Goal: Find specific page/section: Find specific page/section

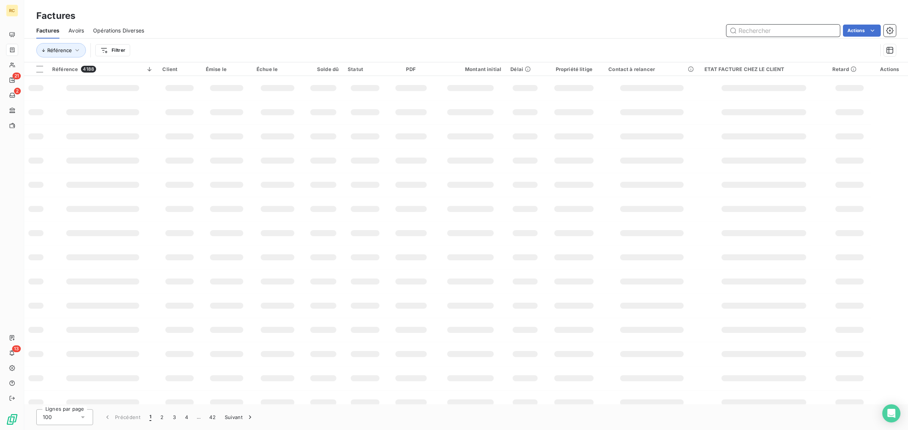
click at [779, 33] on input "text" at bounding box center [782, 31] width 113 height 12
paste input "dv08576"
type input "dv08576"
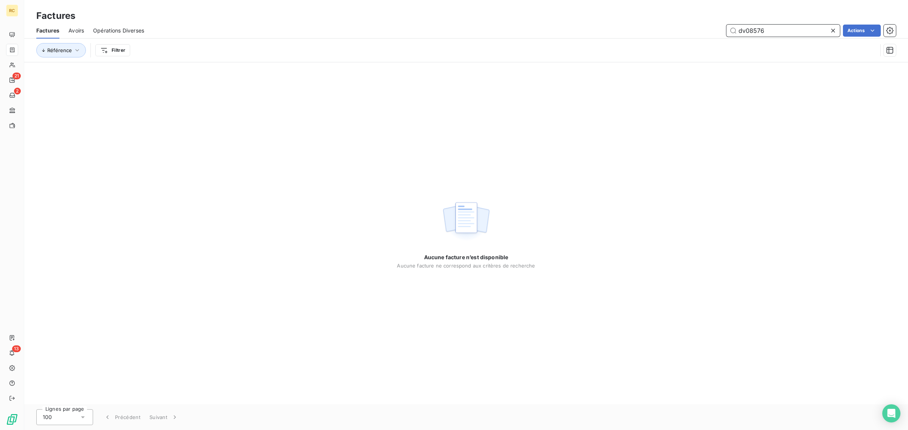
drag, startPoint x: 770, startPoint y: 33, endPoint x: 715, endPoint y: 32, distance: 54.8
click at [715, 32] on div "dv08576 Actions" at bounding box center [524, 31] width 742 height 12
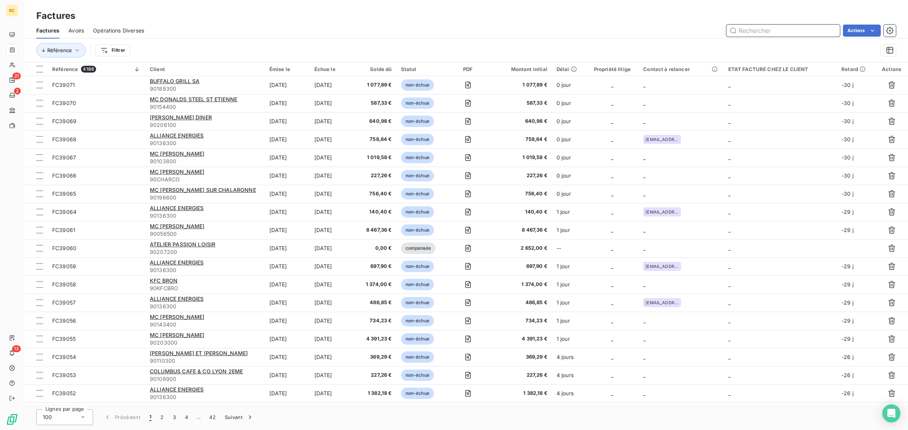
paste input "FC34888"
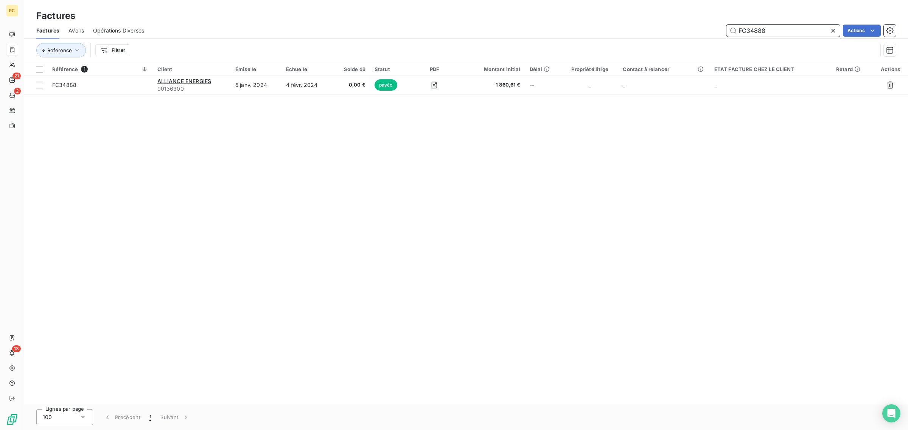
type input "FC34888"
click at [834, 31] on icon at bounding box center [833, 31] width 8 height 8
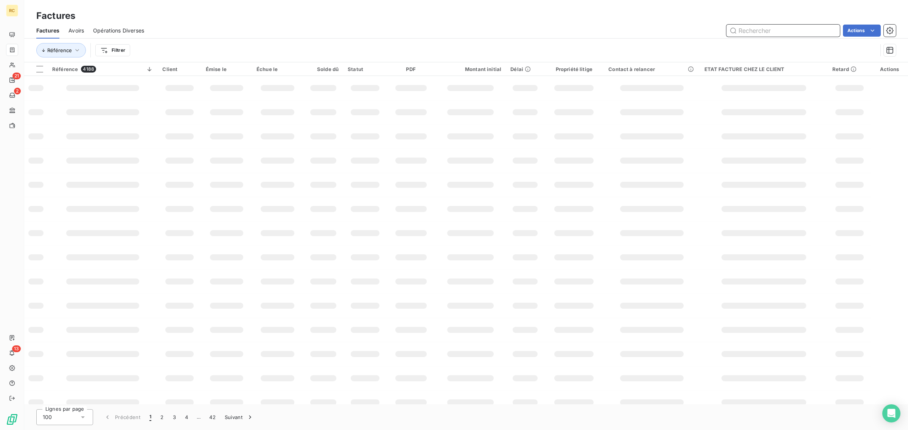
click at [755, 27] on input "text" at bounding box center [782, 31] width 113 height 12
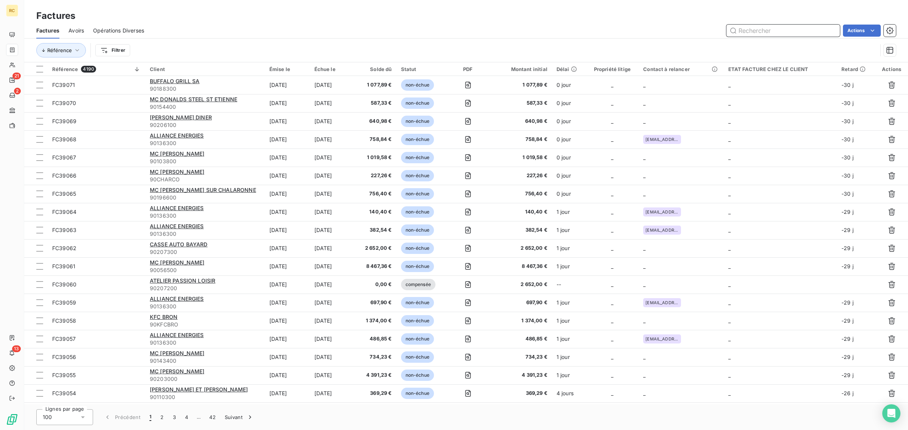
click at [760, 29] on input "text" at bounding box center [782, 31] width 113 height 12
paste input "FC33439"
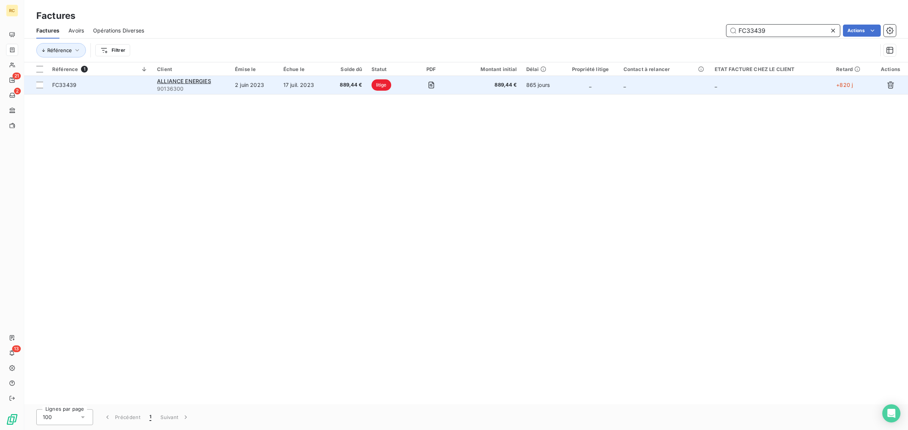
type input "FC33439"
click at [383, 84] on span "litige" at bounding box center [381, 84] width 20 height 11
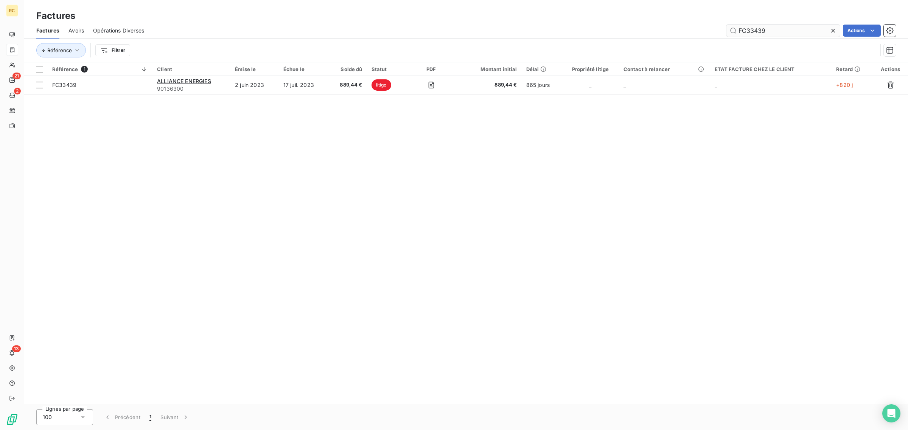
drag, startPoint x: 789, startPoint y: 29, endPoint x: 757, endPoint y: 30, distance: 31.4
click at [757, 30] on input "FC33439" at bounding box center [782, 31] width 113 height 12
type input "FC33440"
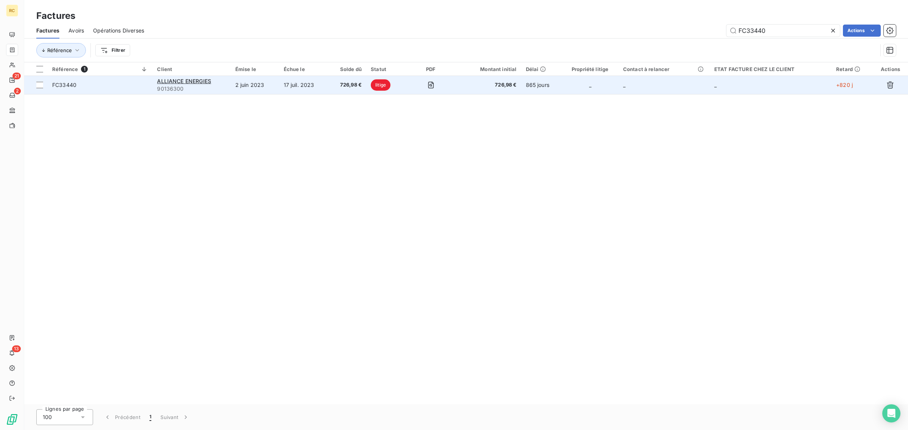
click at [135, 85] on span "FC33440" at bounding box center [100, 85] width 96 height 8
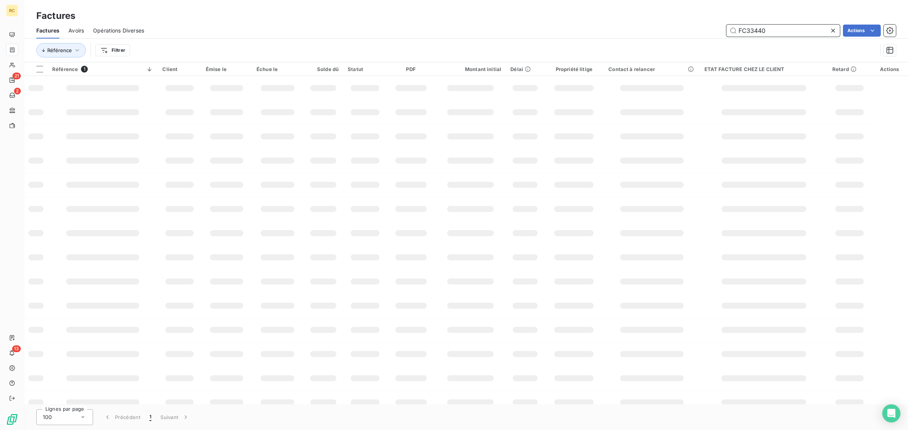
drag, startPoint x: 768, startPoint y: 29, endPoint x: 745, endPoint y: 28, distance: 22.7
click at [726, 36] on div "FC33440" at bounding box center [782, 31] width 113 height 12
paste input "2838"
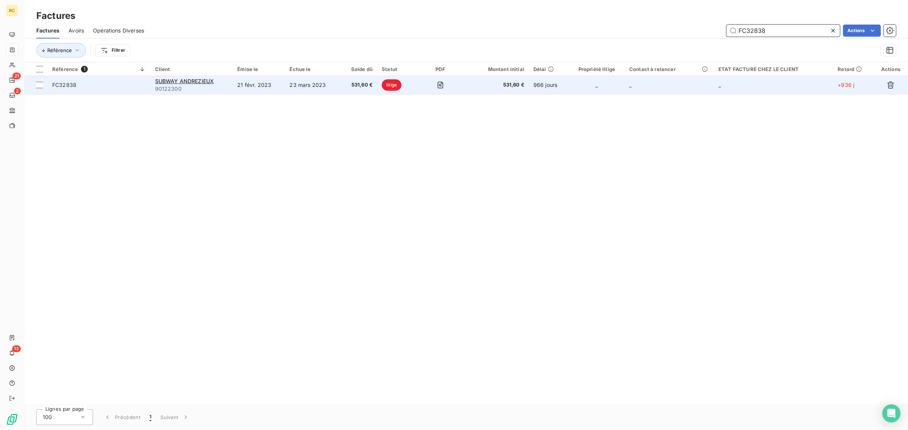
type input "FC32838"
click at [124, 84] on span "FC32838" at bounding box center [99, 85] width 94 height 8
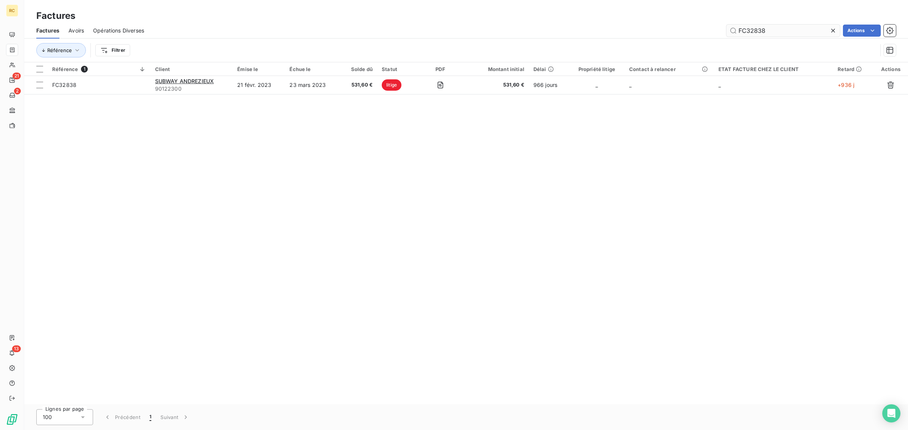
drag, startPoint x: 771, startPoint y: 31, endPoint x: 754, endPoint y: 33, distance: 18.0
click at [754, 33] on input "FC32838" at bounding box center [782, 31] width 113 height 12
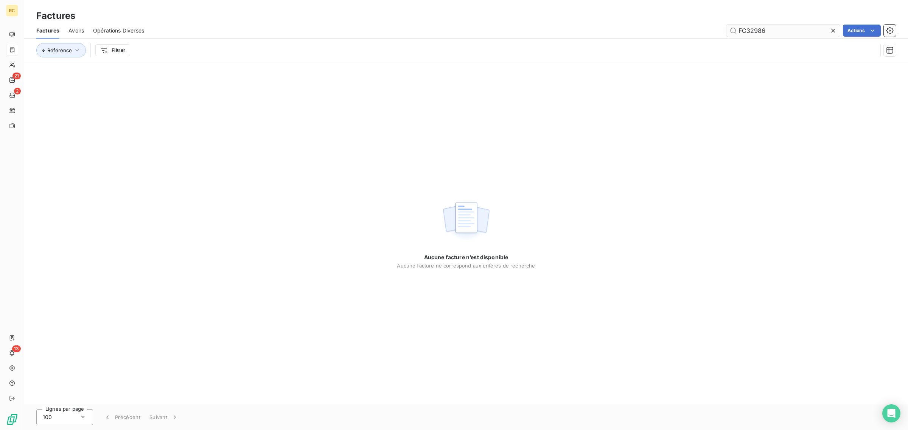
drag, startPoint x: 776, startPoint y: 31, endPoint x: 739, endPoint y: 30, distance: 37.1
click at [739, 30] on input "FC32986" at bounding box center [782, 31] width 113 height 12
type input "FC32986"
click at [835, 31] on icon at bounding box center [833, 31] width 8 height 8
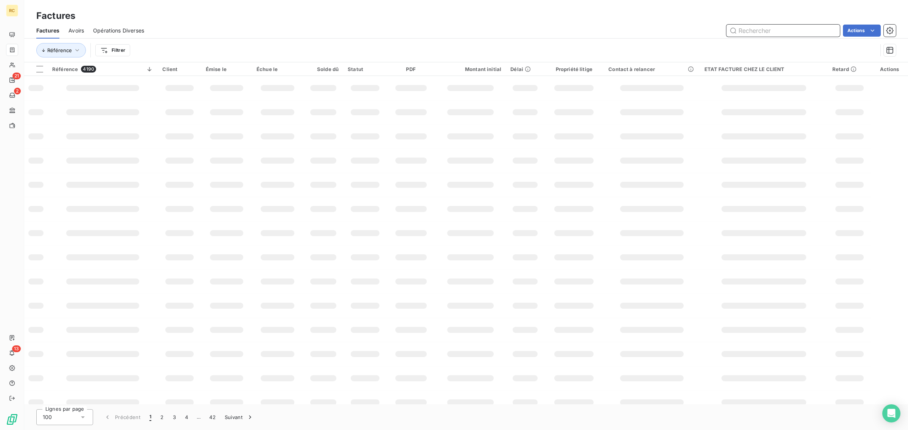
click at [765, 26] on input "text" at bounding box center [782, 31] width 113 height 12
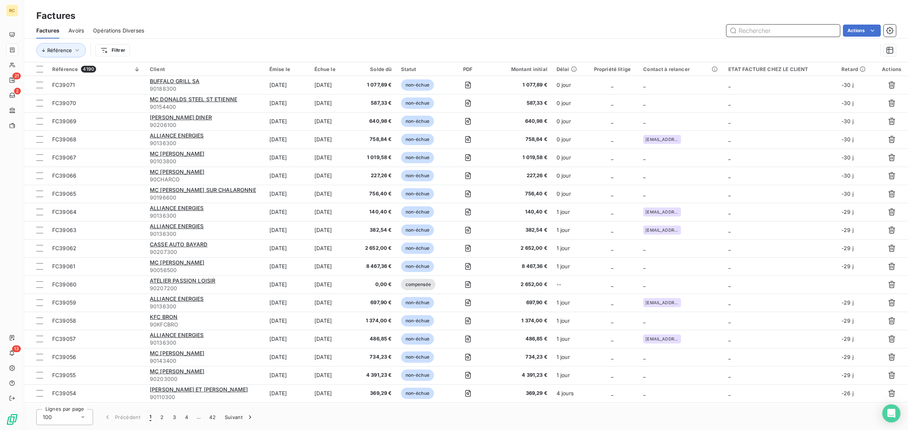
paste input "FC28969"
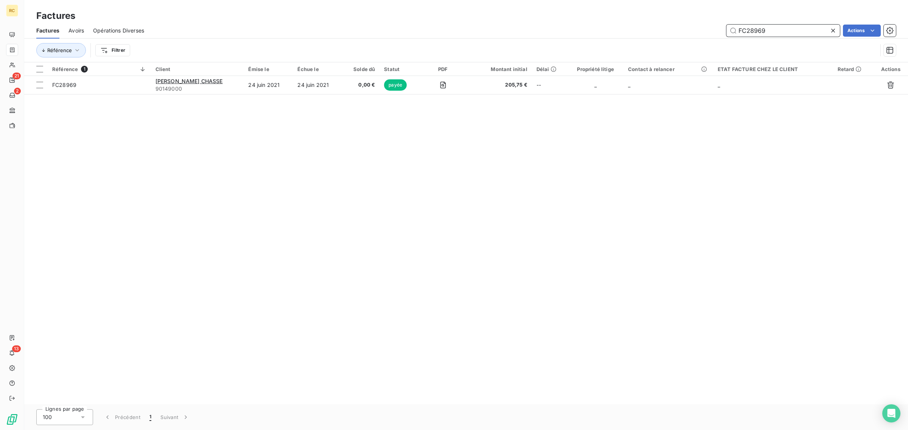
drag, startPoint x: 770, startPoint y: 29, endPoint x: 749, endPoint y: 31, distance: 20.5
click at [749, 31] on input "FC28969" at bounding box center [782, 31] width 113 height 12
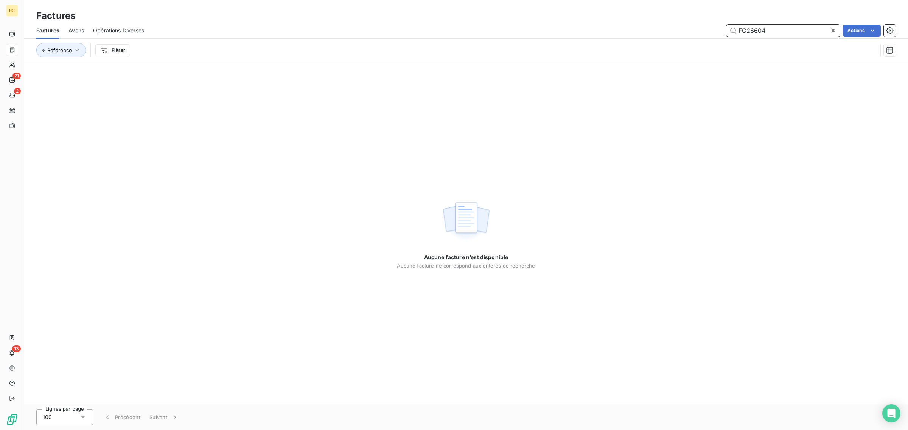
drag, startPoint x: 779, startPoint y: 32, endPoint x: 717, endPoint y: 32, distance: 61.6
click at [717, 32] on div "FC26604 Actions" at bounding box center [524, 31] width 742 height 12
click at [776, 27] on input "FC26604" at bounding box center [782, 31] width 113 height 12
drag, startPoint x: 768, startPoint y: 33, endPoint x: 750, endPoint y: 31, distance: 18.6
click at [750, 31] on input "FC26604" at bounding box center [782, 31] width 113 height 12
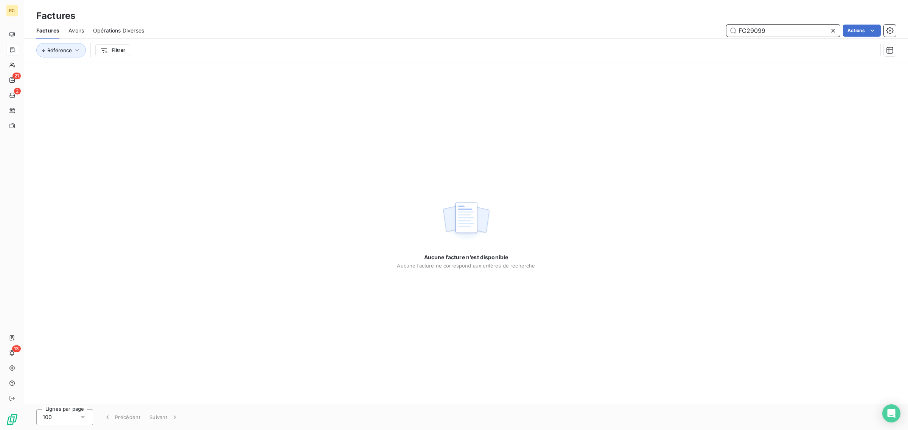
drag, startPoint x: 764, startPoint y: 33, endPoint x: 728, endPoint y: 36, distance: 36.1
click at [728, 36] on input "FC29099" at bounding box center [782, 31] width 113 height 12
click at [774, 28] on input "FC29099" at bounding box center [782, 31] width 113 height 12
drag, startPoint x: 763, startPoint y: 31, endPoint x: 747, endPoint y: 31, distance: 16.3
click at [747, 31] on input "FC29099" at bounding box center [782, 31] width 113 height 12
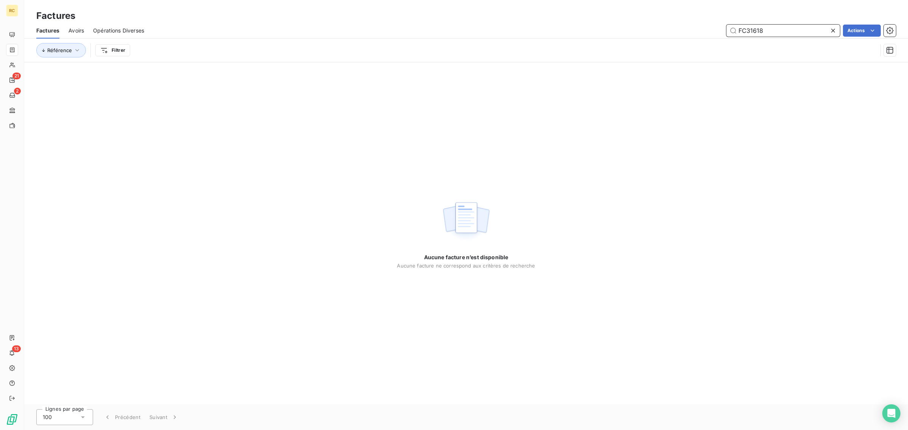
drag, startPoint x: 753, startPoint y: 34, endPoint x: 742, endPoint y: 35, distance: 11.0
click at [742, 35] on input "FC31618" at bounding box center [782, 31] width 113 height 12
click at [746, 31] on input "FC31618" at bounding box center [782, 31] width 113 height 12
drag, startPoint x: 777, startPoint y: 33, endPoint x: 732, endPoint y: 33, distance: 45.4
click at [732, 33] on input "FC31618" at bounding box center [782, 31] width 113 height 12
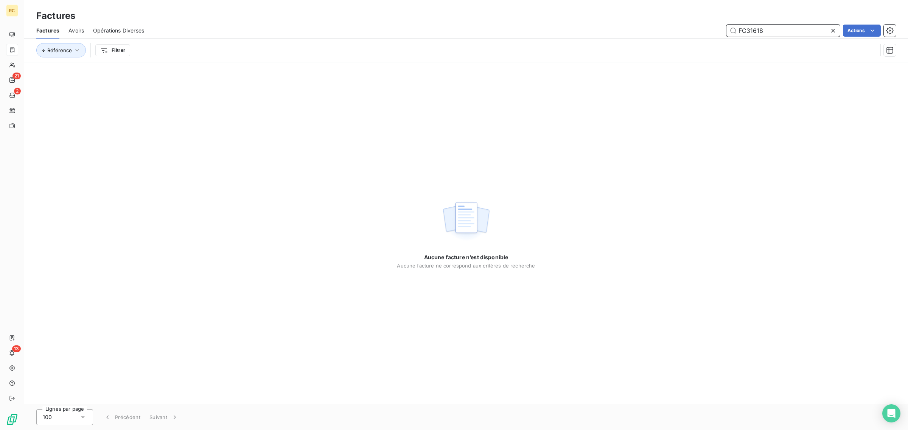
type input "FC31618"
